Goal: Check status

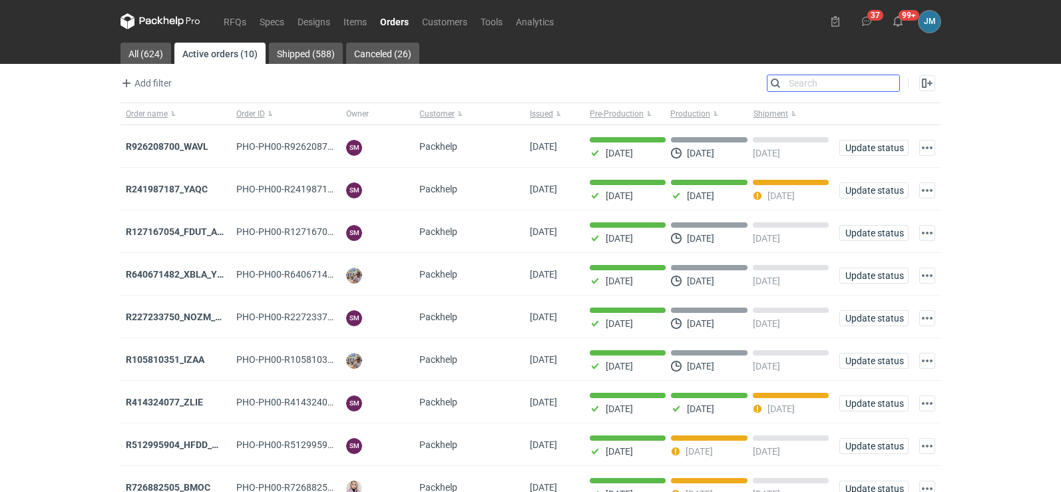
click at [891, 83] on input "Search" at bounding box center [834, 83] width 132 height 16
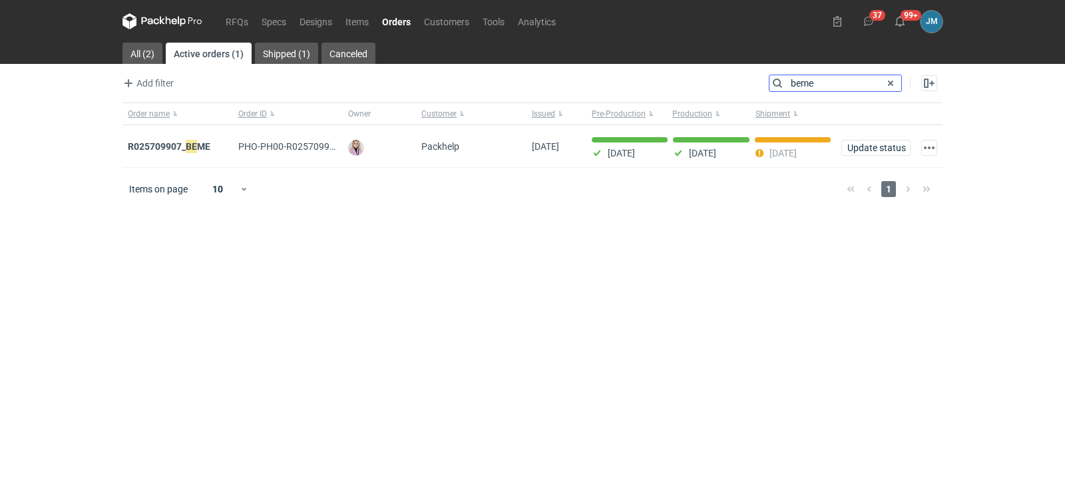
type input "beme"
click at [188, 142] on em "BEME" at bounding box center [198, 146] width 25 height 15
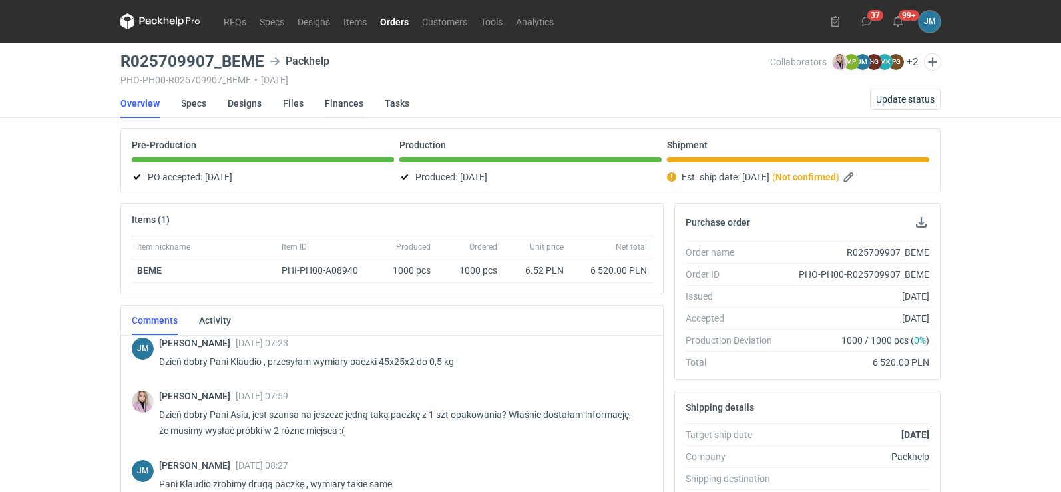
click at [352, 106] on link "Finances" at bounding box center [344, 103] width 39 height 29
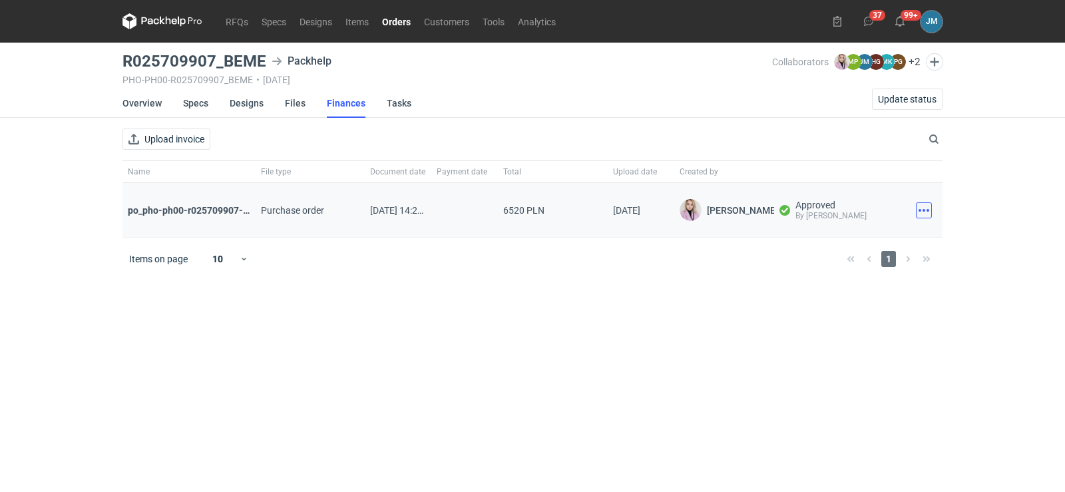
click at [930, 218] on button "button" at bounding box center [924, 210] width 16 height 16
click at [882, 238] on button "Download" at bounding box center [865, 239] width 123 height 21
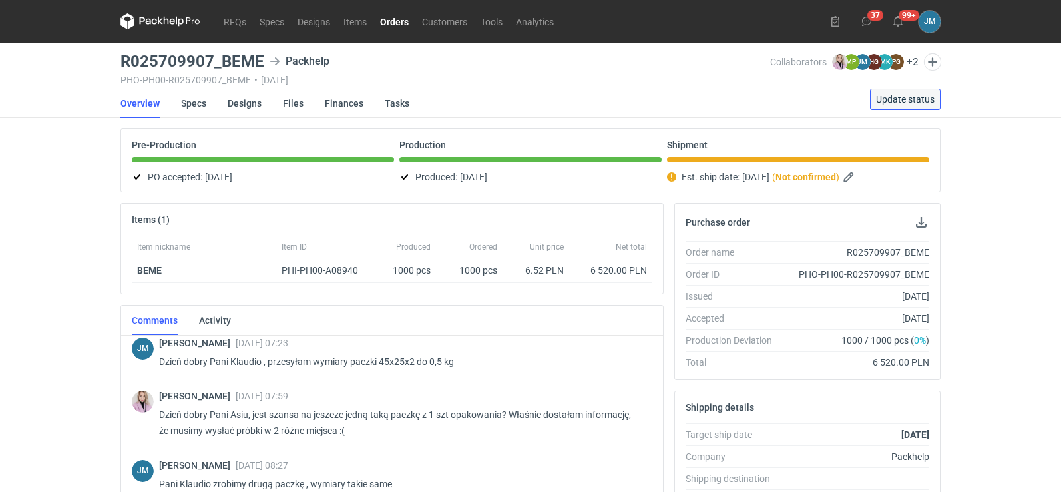
click at [883, 103] on span "Update status" at bounding box center [905, 99] width 59 height 9
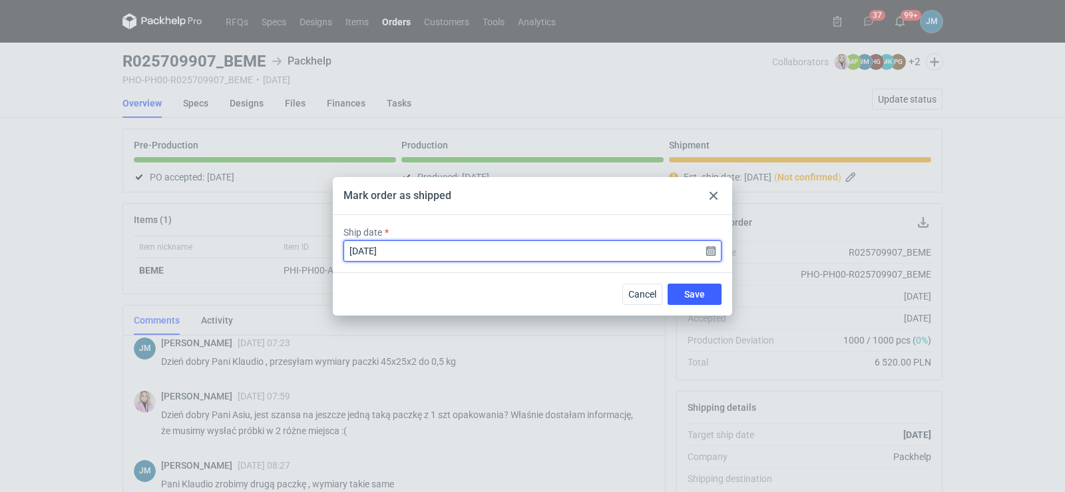
click at [713, 253] on input "[DATE]" at bounding box center [533, 250] width 378 height 21
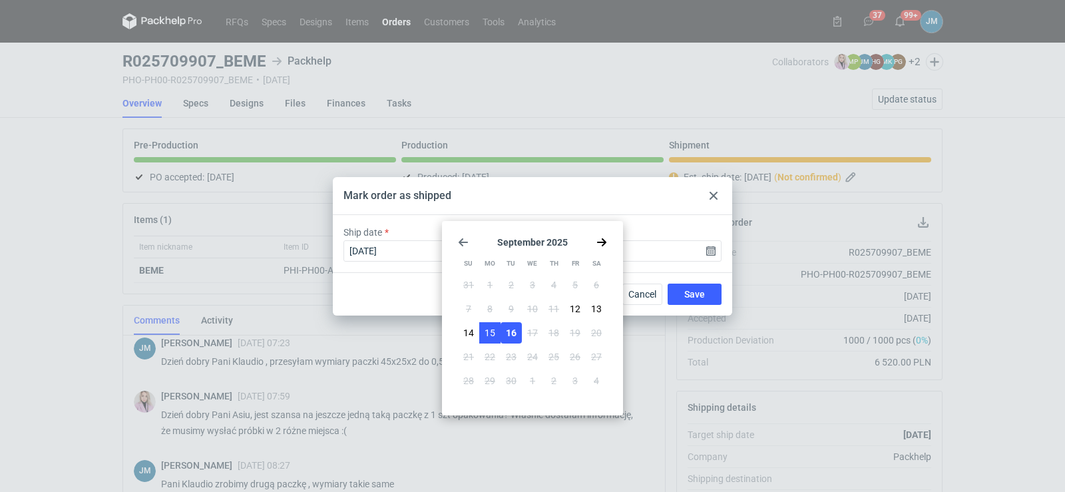
click at [491, 336] on span "15" at bounding box center [490, 332] width 11 height 13
type input "[DATE]"
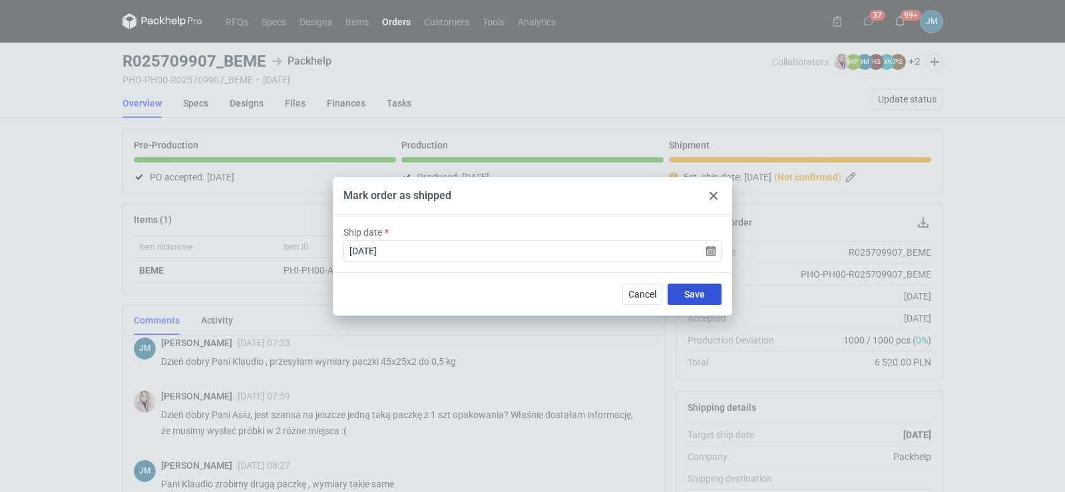
click at [693, 290] on span "Save" at bounding box center [694, 294] width 21 height 9
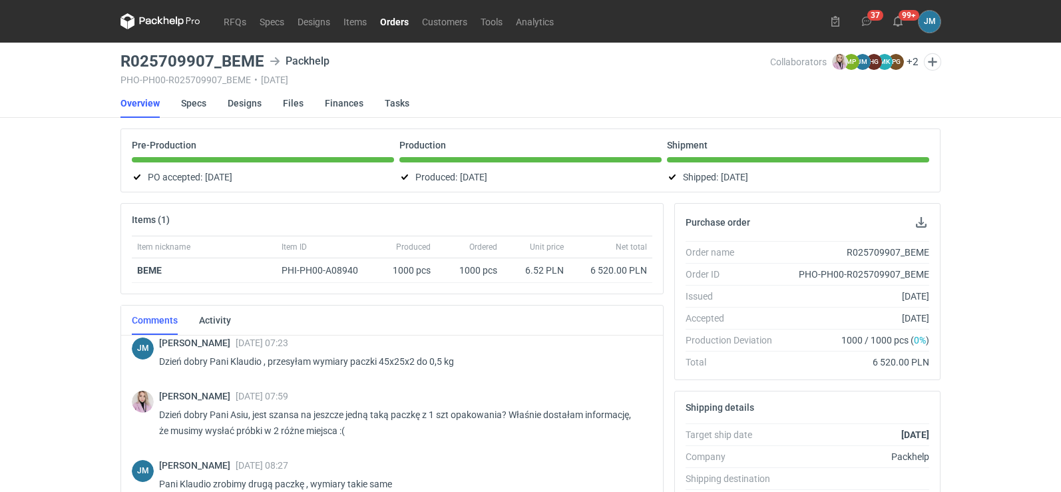
click at [134, 20] on icon at bounding box center [128, 21] width 14 height 16
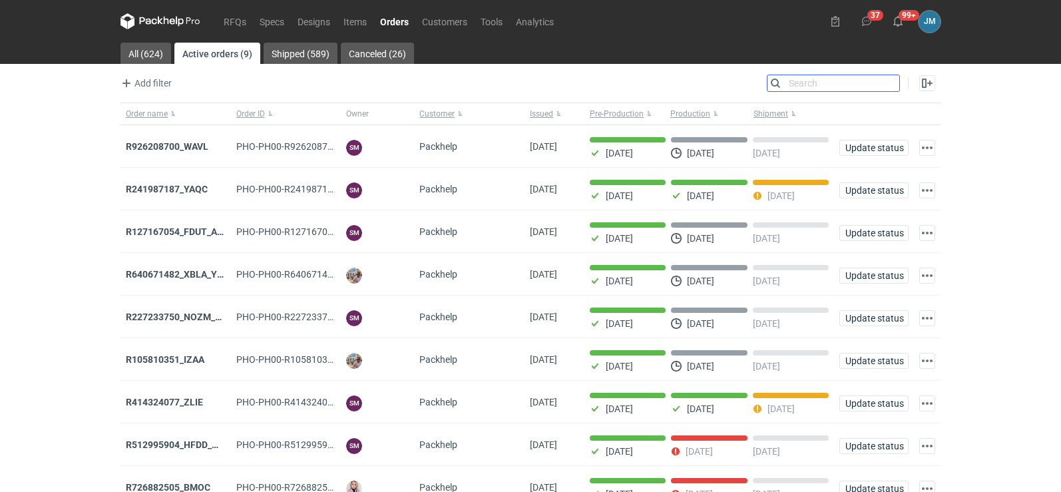
click at [891, 82] on input "Search" at bounding box center [834, 83] width 132 height 16
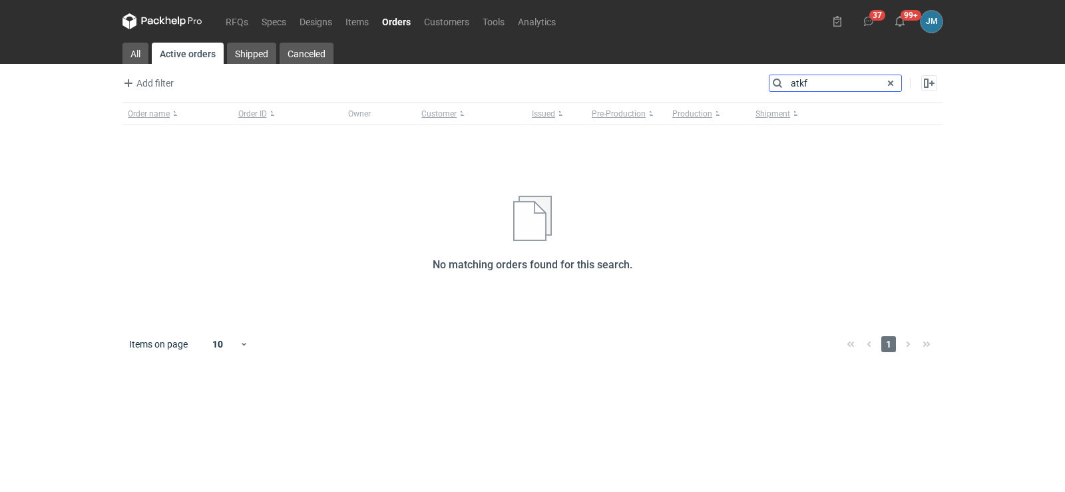
type input "atkf"
click at [172, 24] on icon at bounding box center [163, 21] width 80 height 16
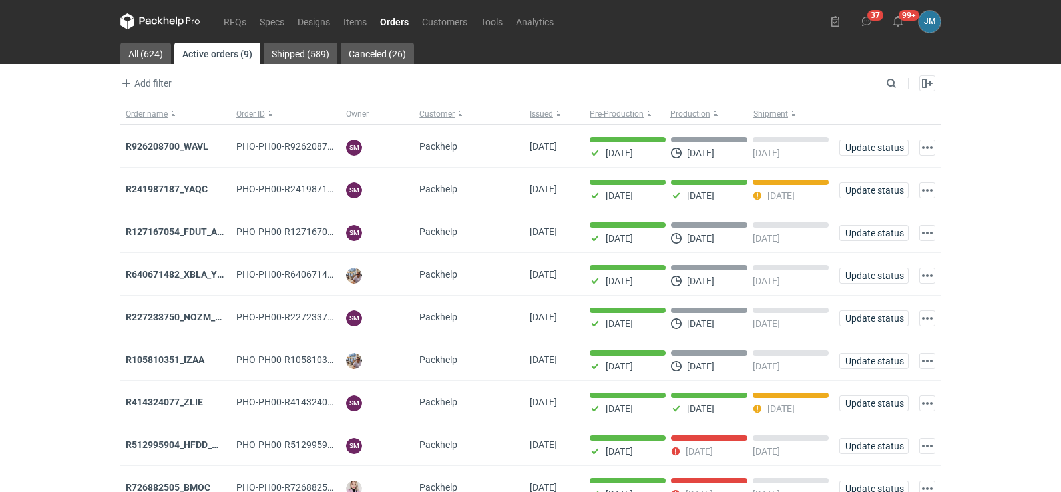
click at [144, 25] on icon at bounding box center [161, 21] width 80 height 16
click at [890, 79] on input "Search" at bounding box center [834, 83] width 132 height 16
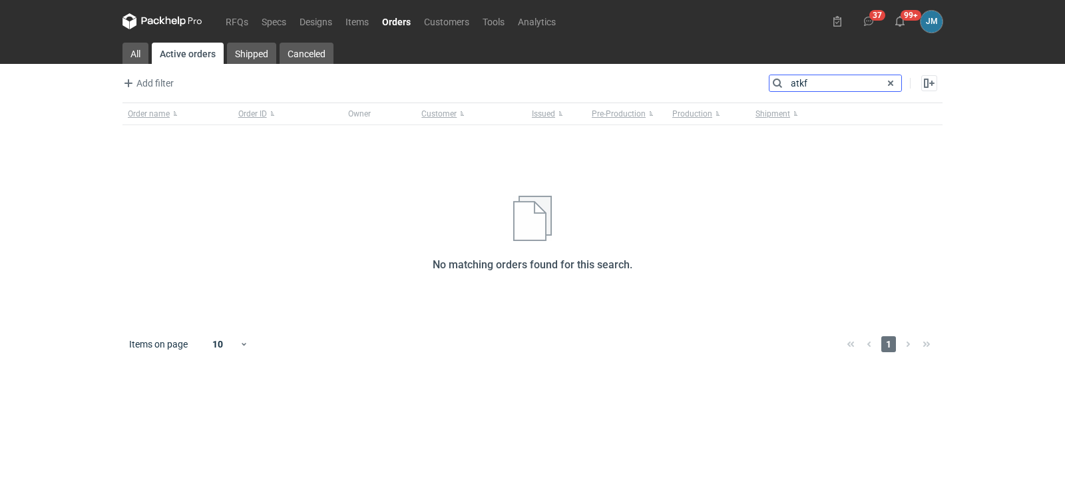
type input "atkf"
click at [176, 24] on icon at bounding box center [174, 22] width 5 height 6
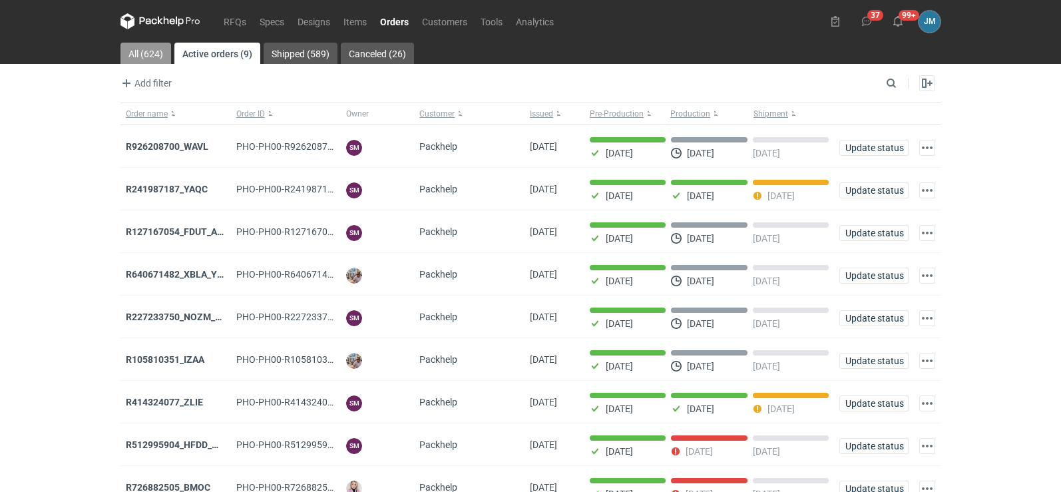
click at [136, 48] on link "All (624)" at bounding box center [146, 53] width 51 height 21
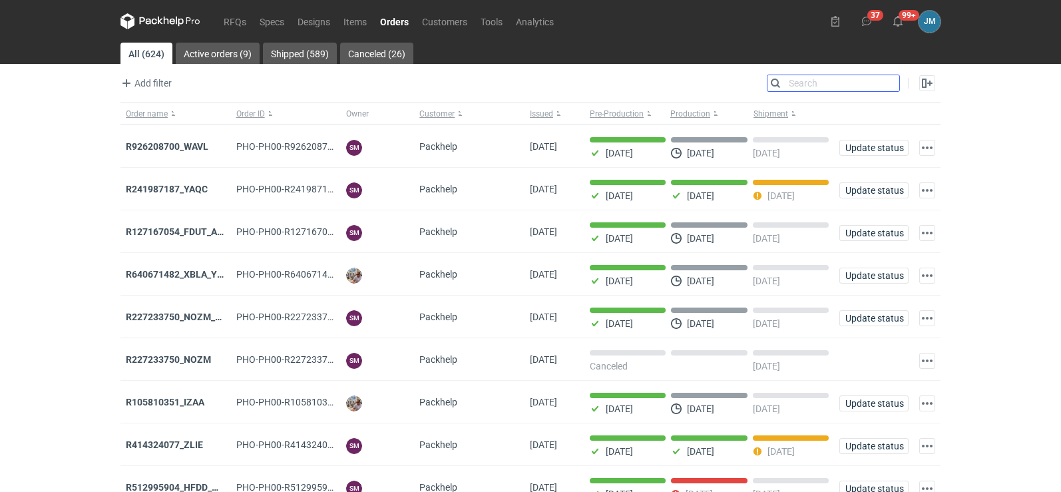
click at [894, 81] on input "Search" at bounding box center [834, 83] width 132 height 16
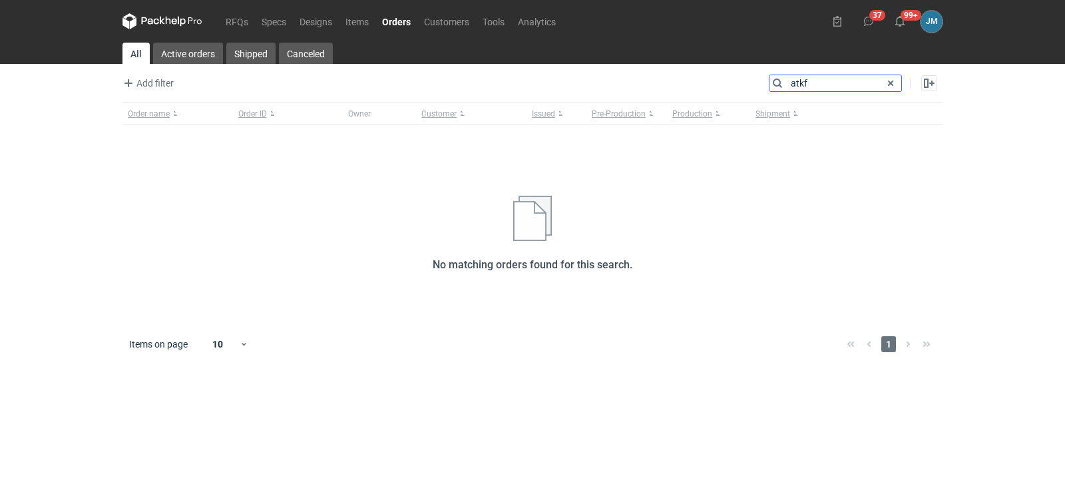
type input "atkf"
click at [167, 21] on icon at bounding box center [163, 21] width 80 height 16
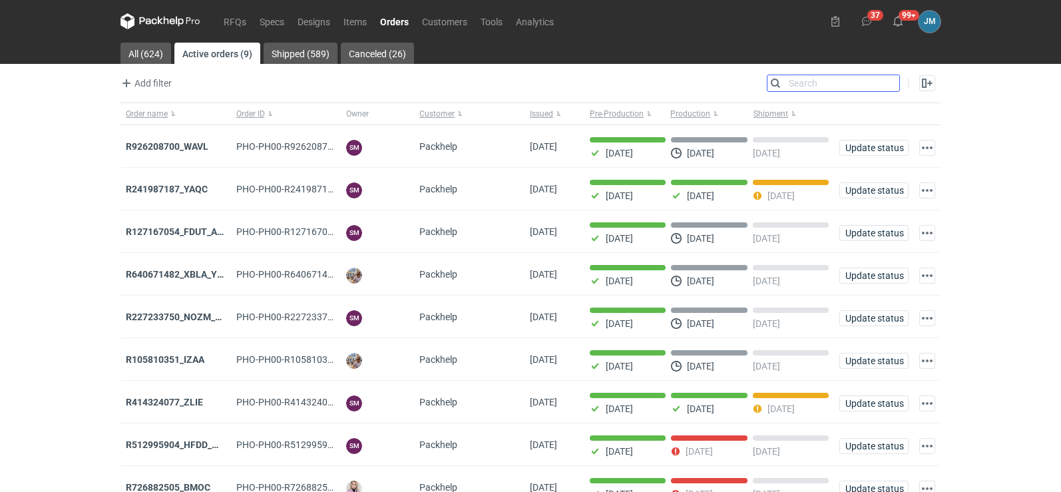
click at [893, 82] on input "Search" at bounding box center [834, 83] width 132 height 16
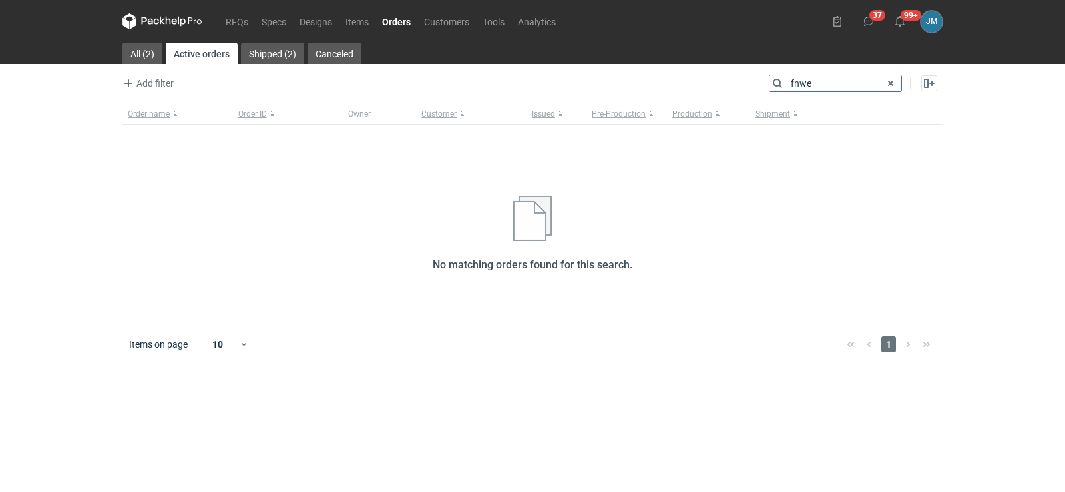
type input "fnwe"
click at [178, 13] on nav "RFQs Specs Designs Items Orders Customers Tools Analytics" at bounding box center [343, 21] width 440 height 43
click at [178, 17] on icon at bounding box center [182, 22] width 8 height 10
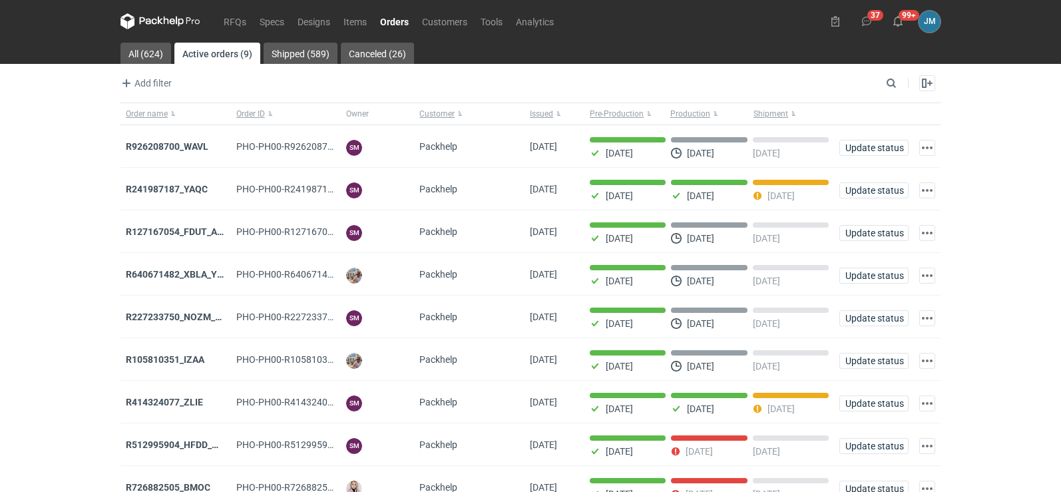
scroll to position [65, 0]
